Goal: Browse casually

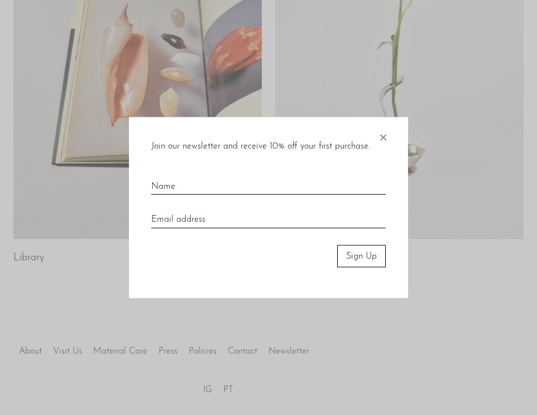
scroll to position [618, 0]
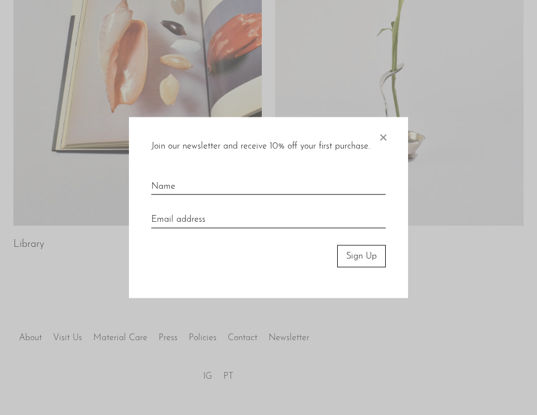
click at [384, 135] on span "×" at bounding box center [382, 135] width 11 height 36
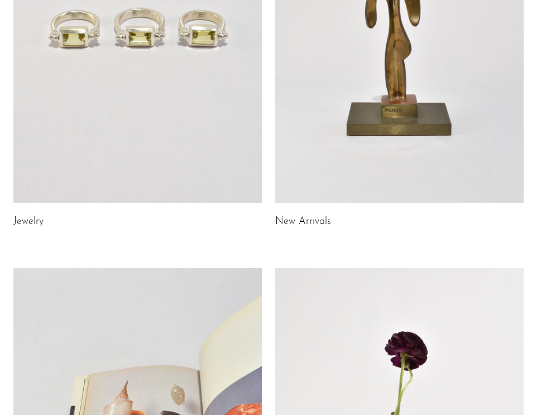
scroll to position [214, 0]
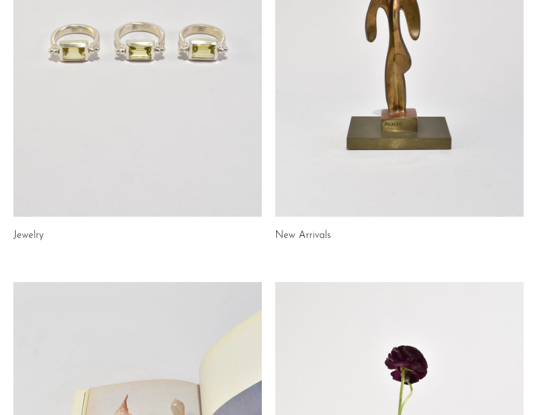
click at [304, 236] on link "New Arrivals" at bounding box center [303, 236] width 56 height 10
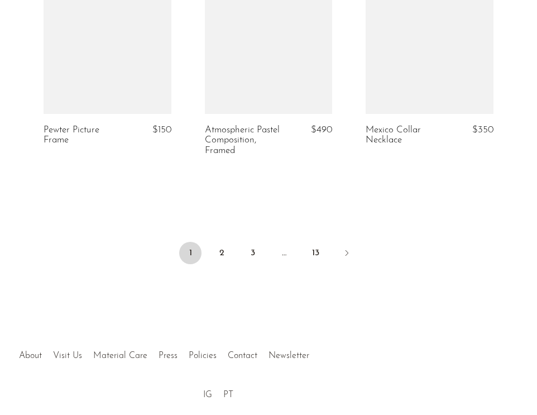
scroll to position [2788, 0]
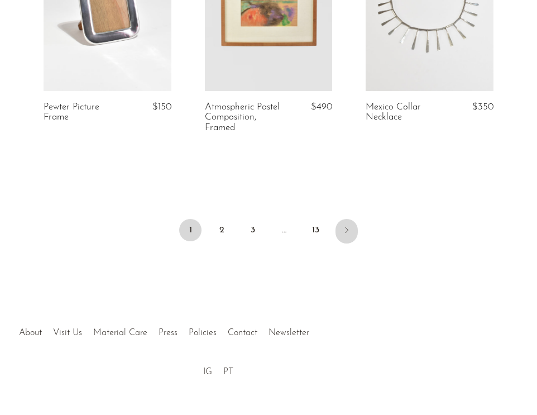
click at [351, 224] on link "Next" at bounding box center [347, 231] width 22 height 25
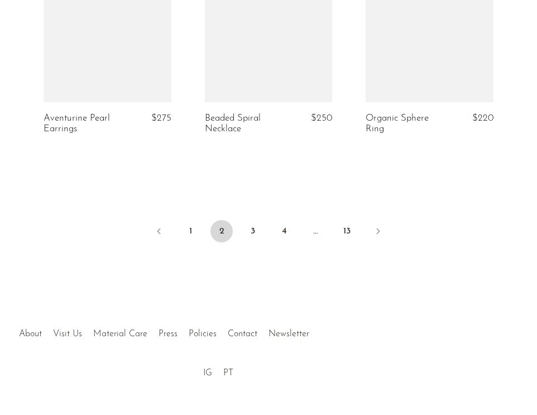
scroll to position [2809, 0]
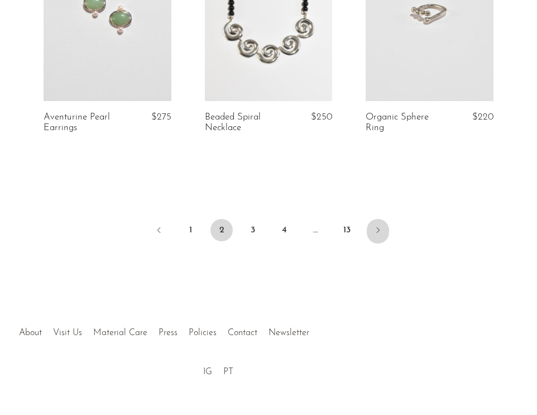
click at [377, 226] on icon "Next" at bounding box center [378, 230] width 9 height 9
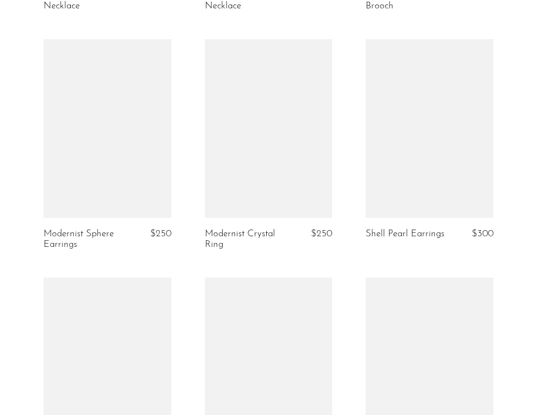
scroll to position [1299, 0]
